Goal: Information Seeking & Learning: Learn about a topic

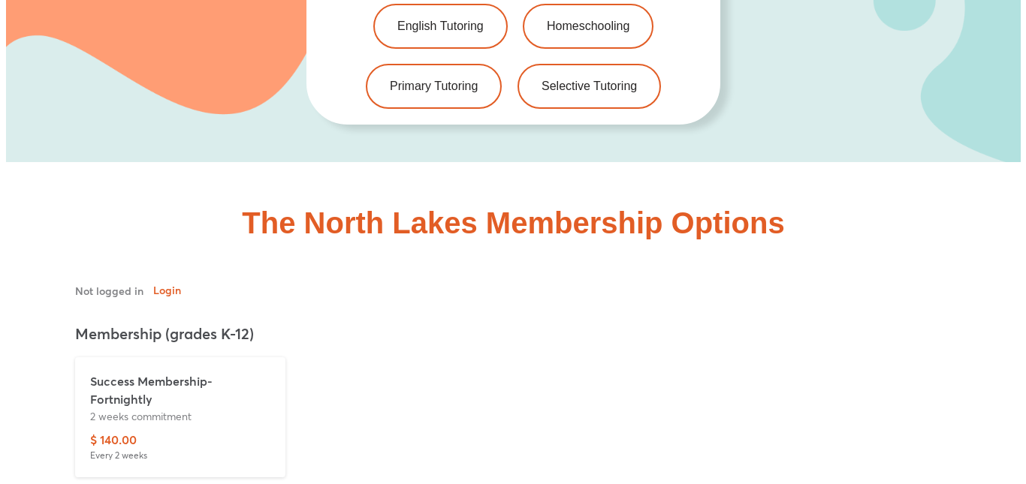
scroll to position [3574, 0]
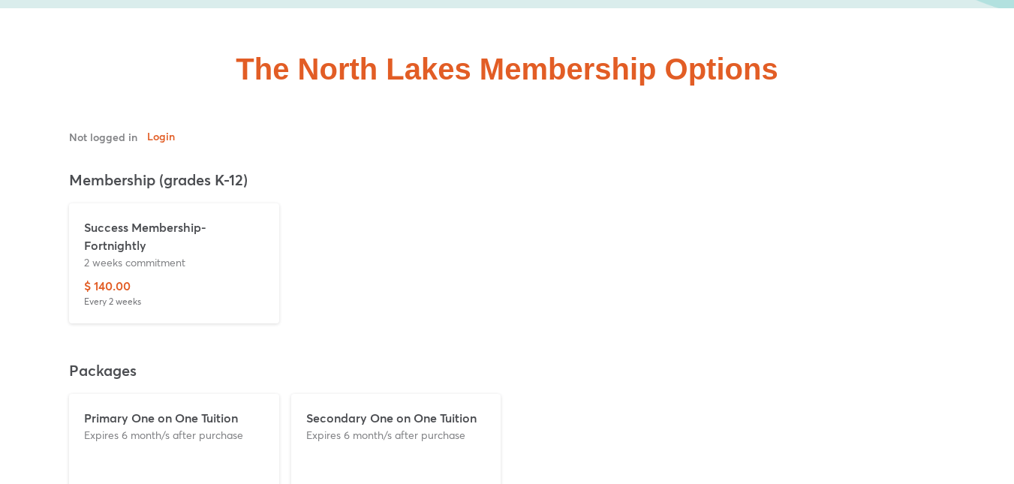
click at [411, 409] on div "Secondary One on One Tuition Expires 6 month/s after purchase" at bounding box center [396, 445] width 180 height 72
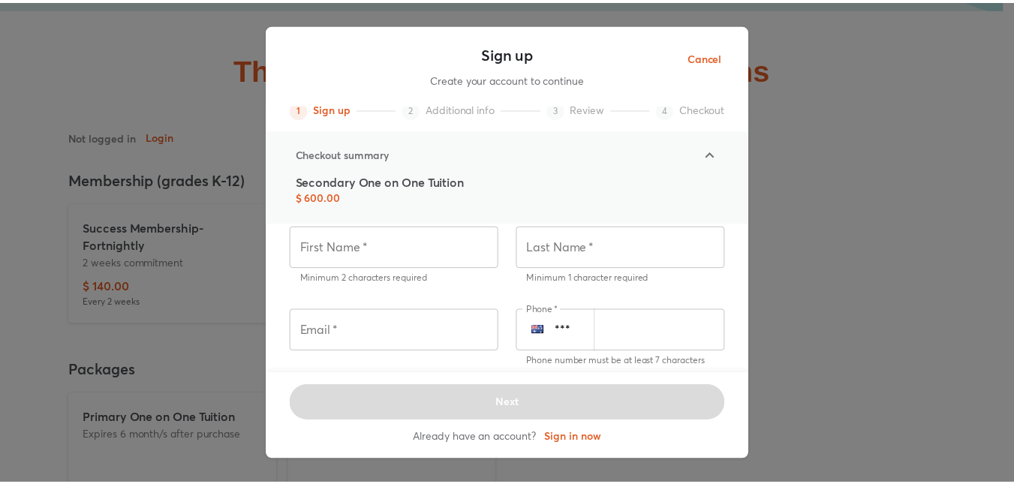
scroll to position [93, 0]
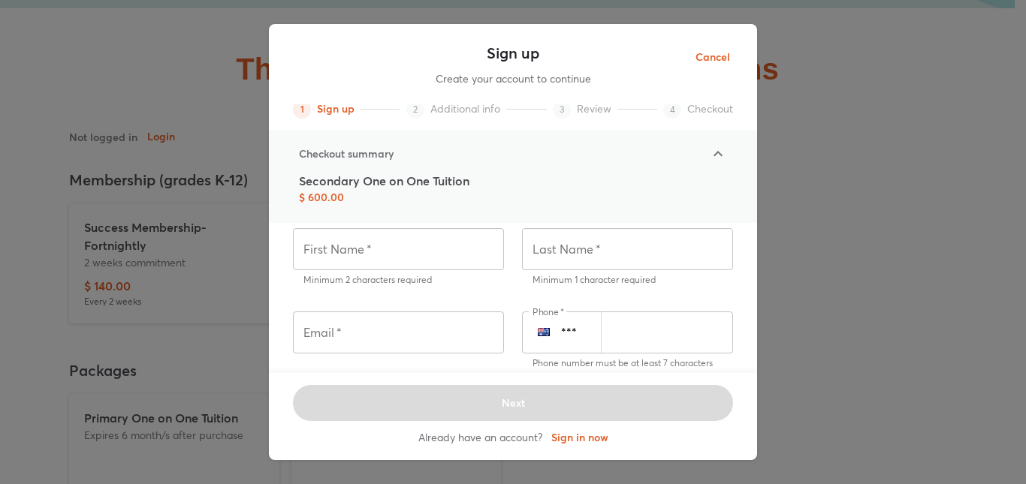
click at [716, 53] on span "Cancel" at bounding box center [712, 57] width 35 height 19
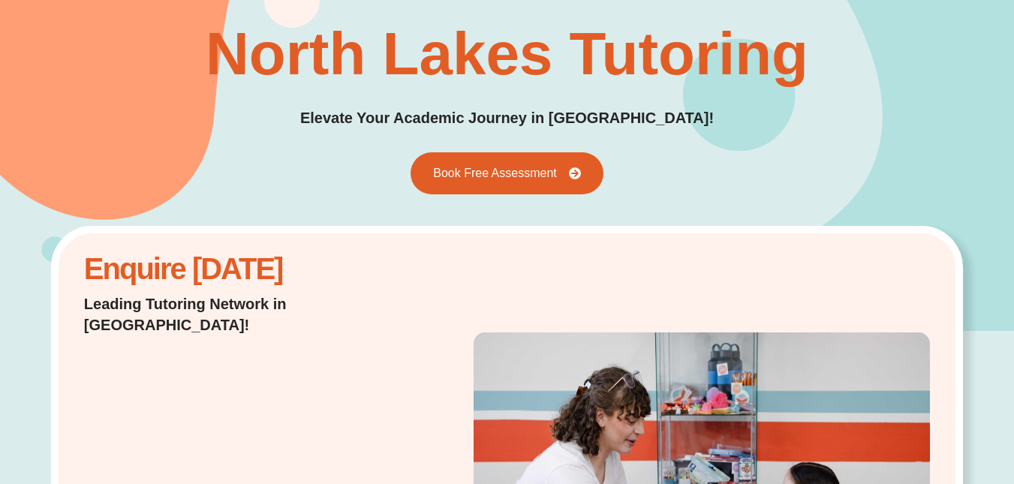
scroll to position [0, 0]
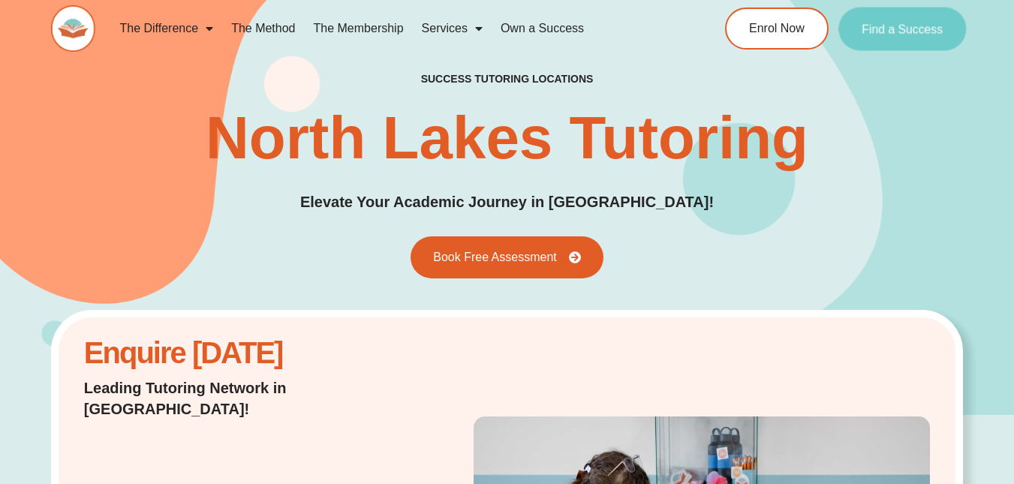
click at [904, 21] on link "Find a Success" at bounding box center [903, 29] width 128 height 44
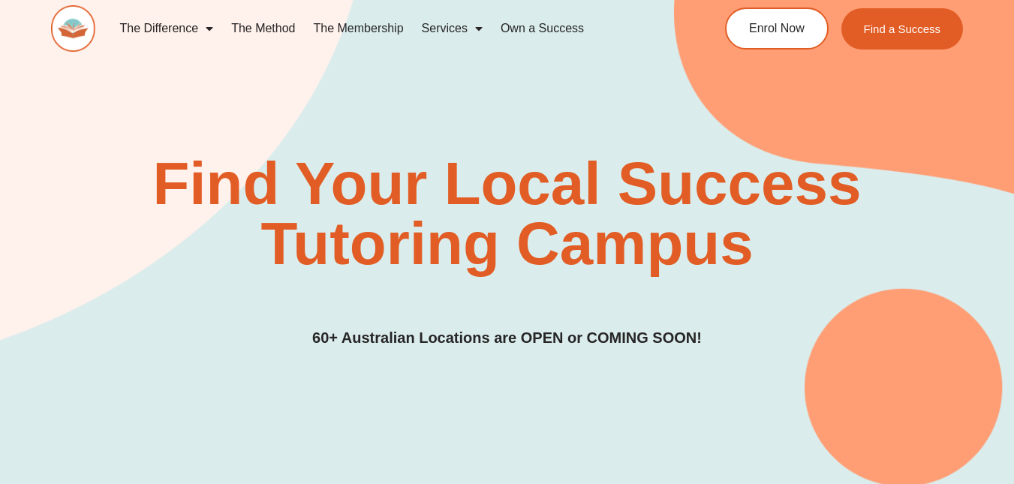
click at [272, 26] on link "The Method" at bounding box center [263, 28] width 82 height 35
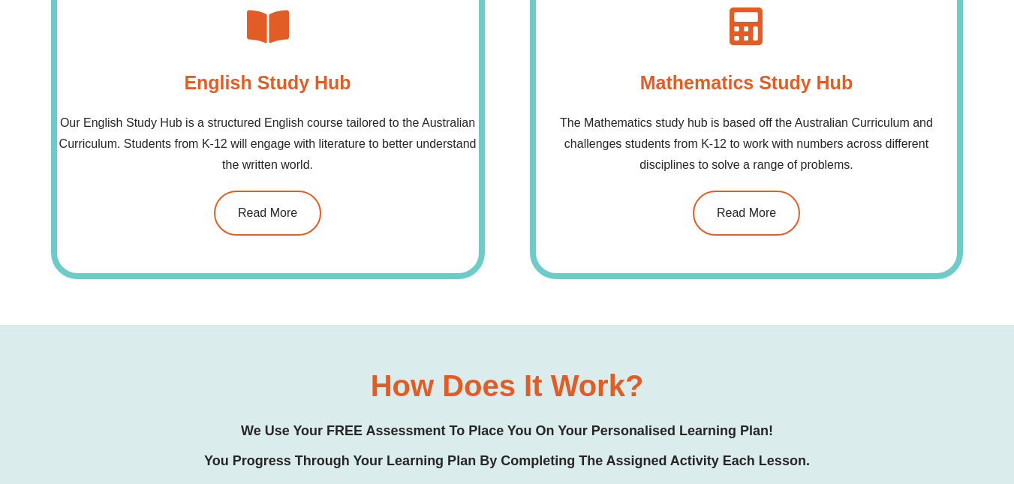
scroll to position [1198, 0]
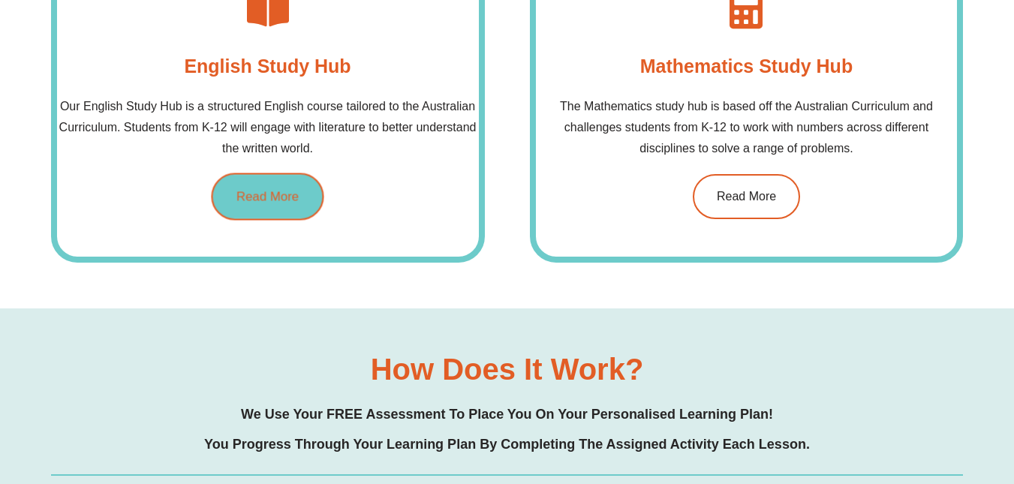
click at [258, 197] on span "Read More" at bounding box center [268, 197] width 62 height 13
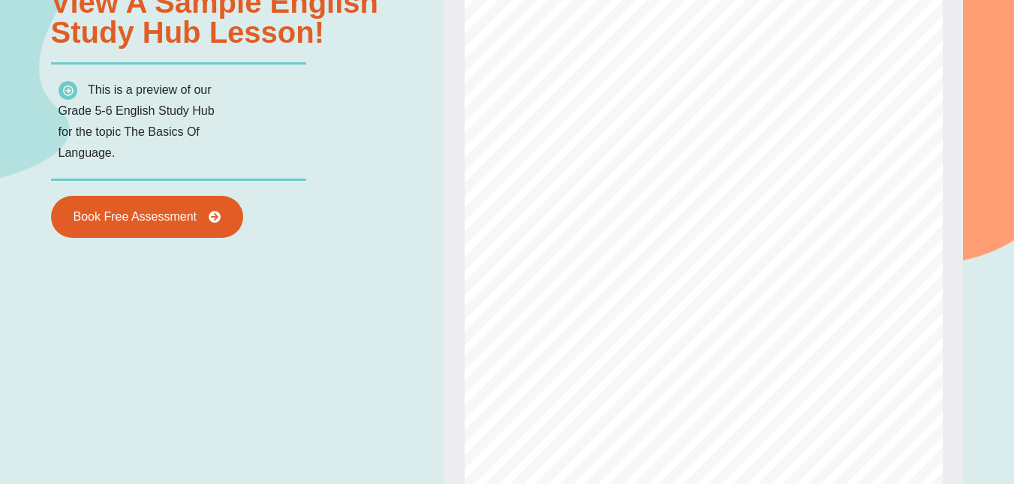
scroll to position [984, 0]
type input "*"
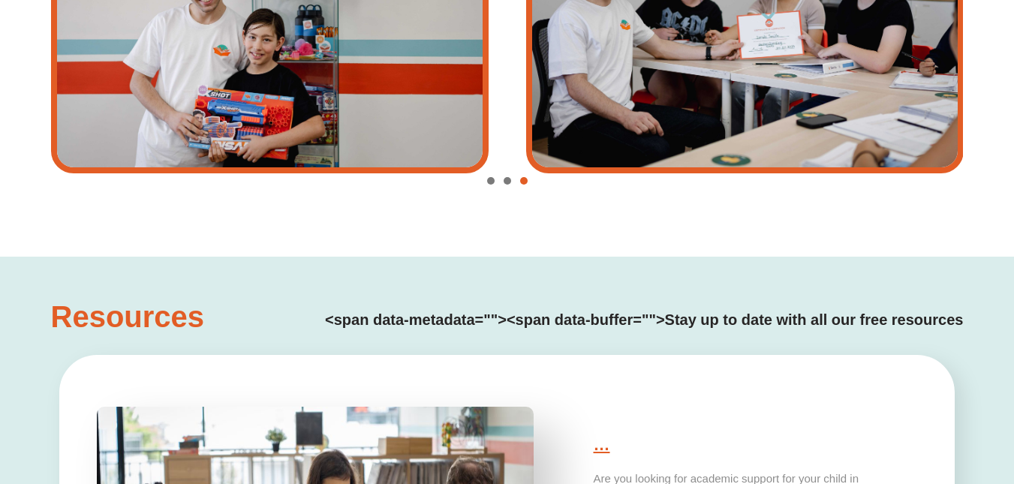
scroll to position [3303, 0]
